Goal: Find specific page/section: Find specific page/section

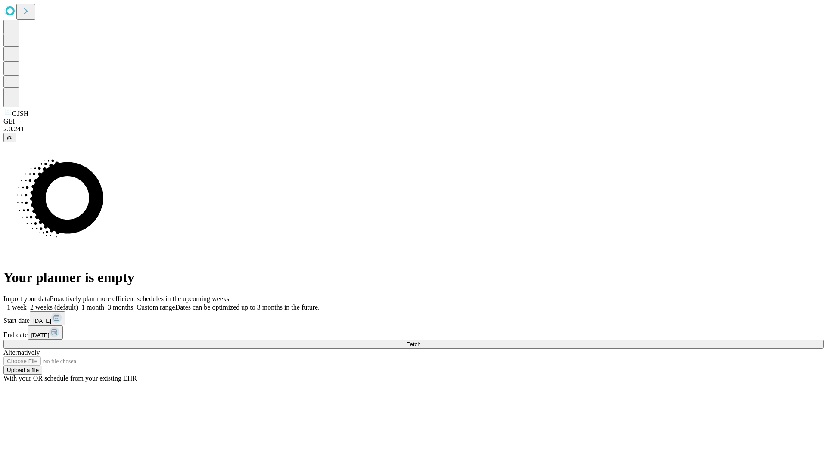
click at [420, 341] on span "Fetch" at bounding box center [413, 344] width 14 height 6
